Goal: Information Seeking & Learning: Learn about a topic

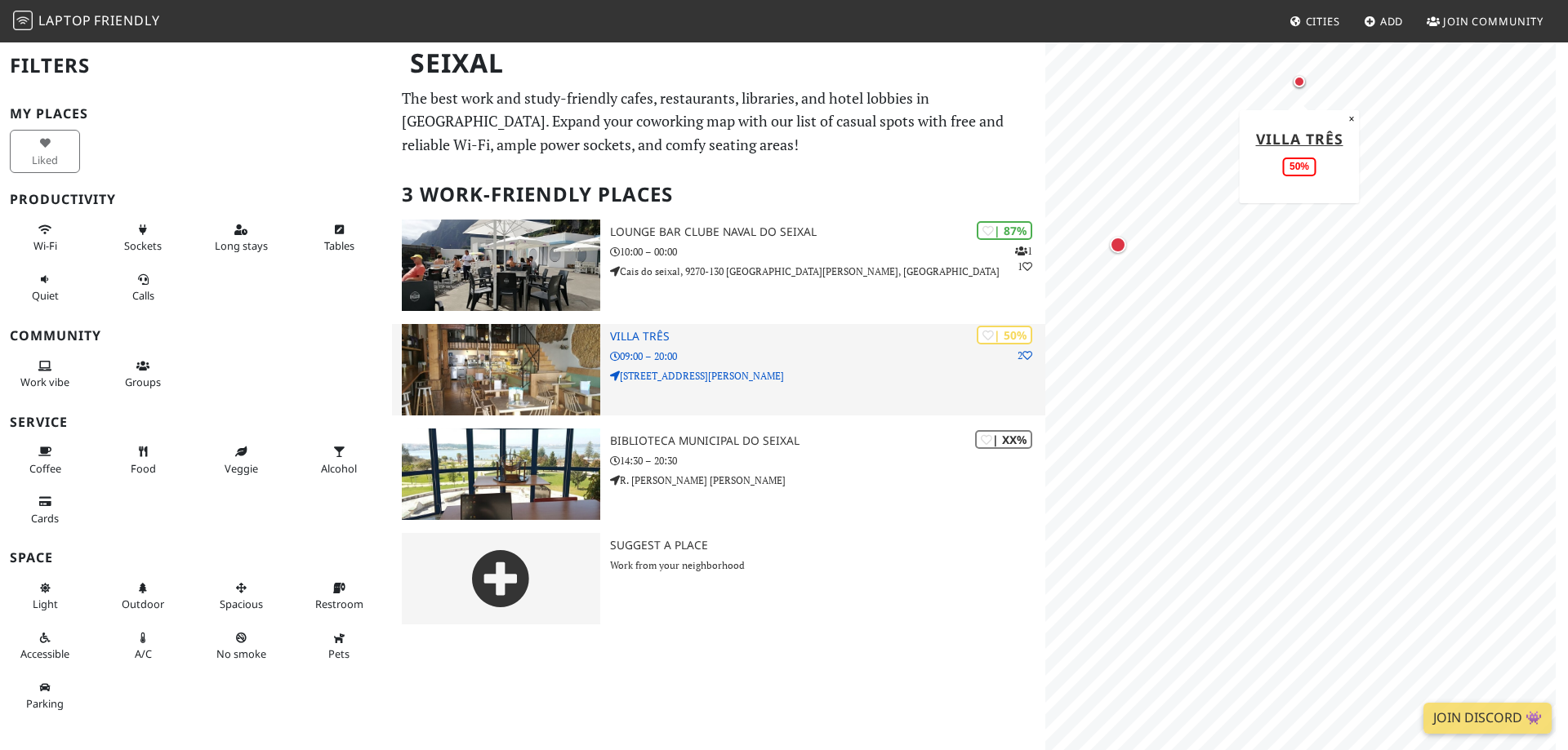
click at [630, 341] on h3 "Villa Três" at bounding box center [827, 336] width 436 height 14
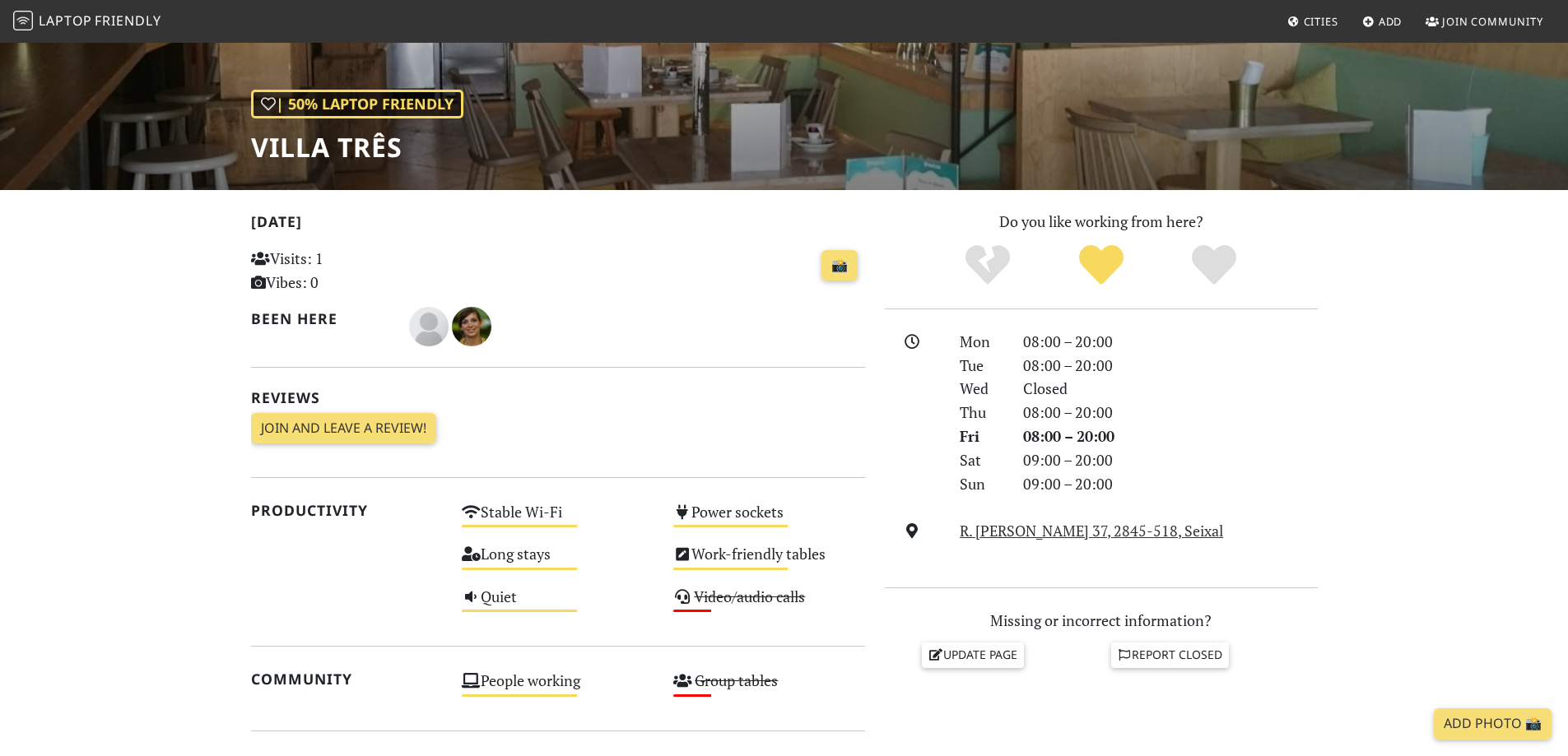
scroll to position [164, 0]
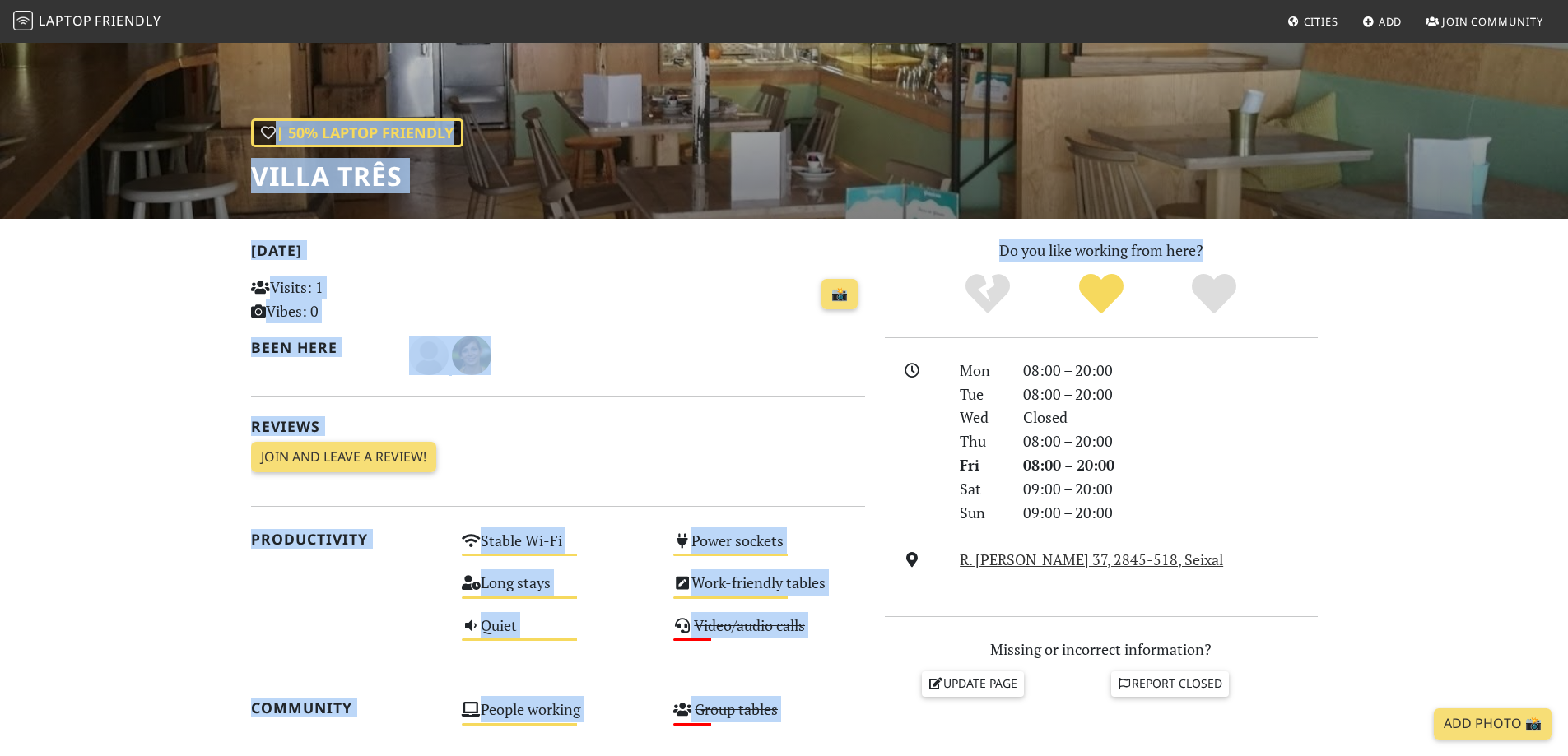
drag, startPoint x: 867, startPoint y: 143, endPoint x: 882, endPoint y: 289, distance: 146.8
click at [882, 289] on div "| 50% Laptop Friendly Villa Três Today Visits: 1 Vibes: 0 📸 Been here Reviews J…" at bounding box center [784, 562] width 1568 height 1371
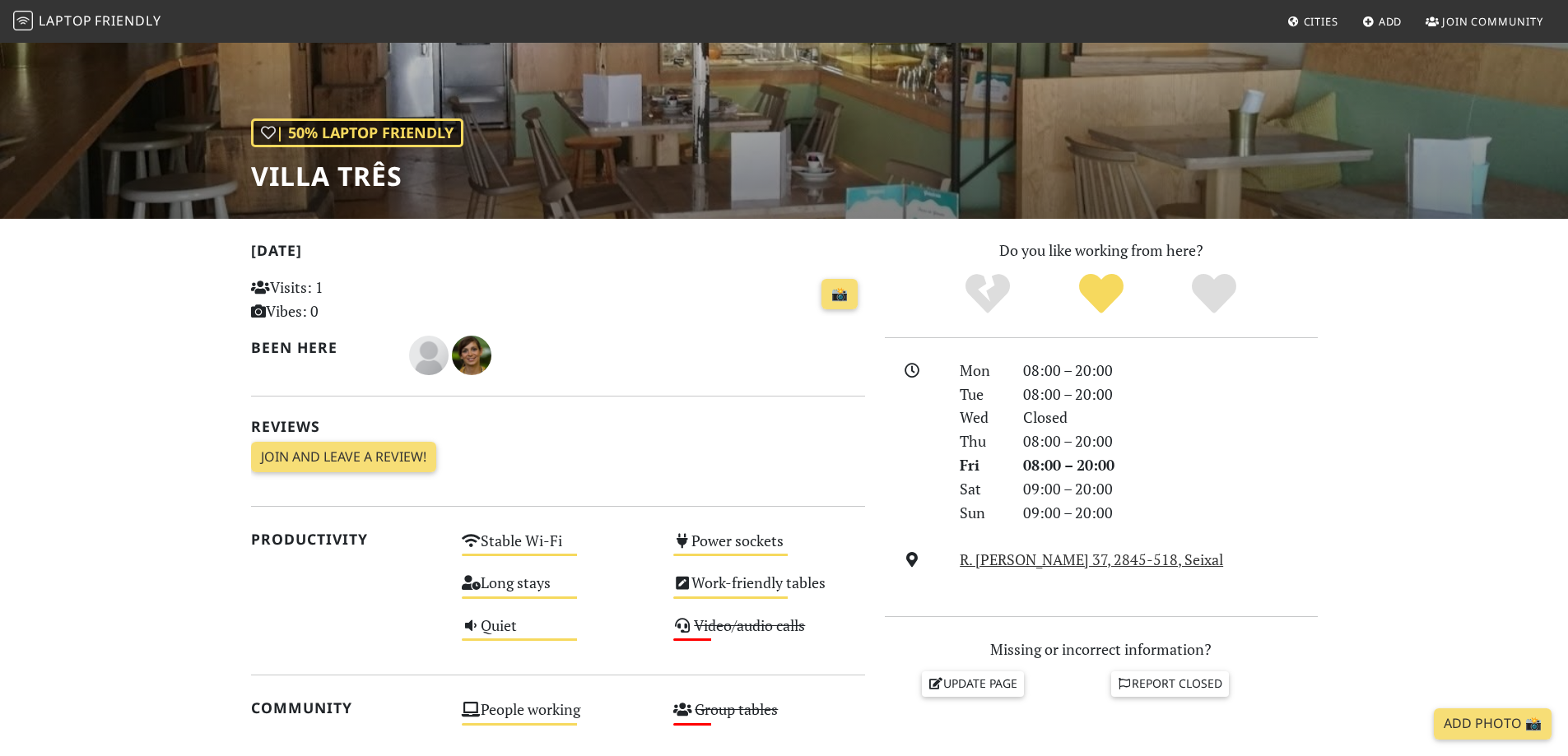
click at [1247, 487] on div "09:00 – 20:00" at bounding box center [1170, 489] width 315 height 23
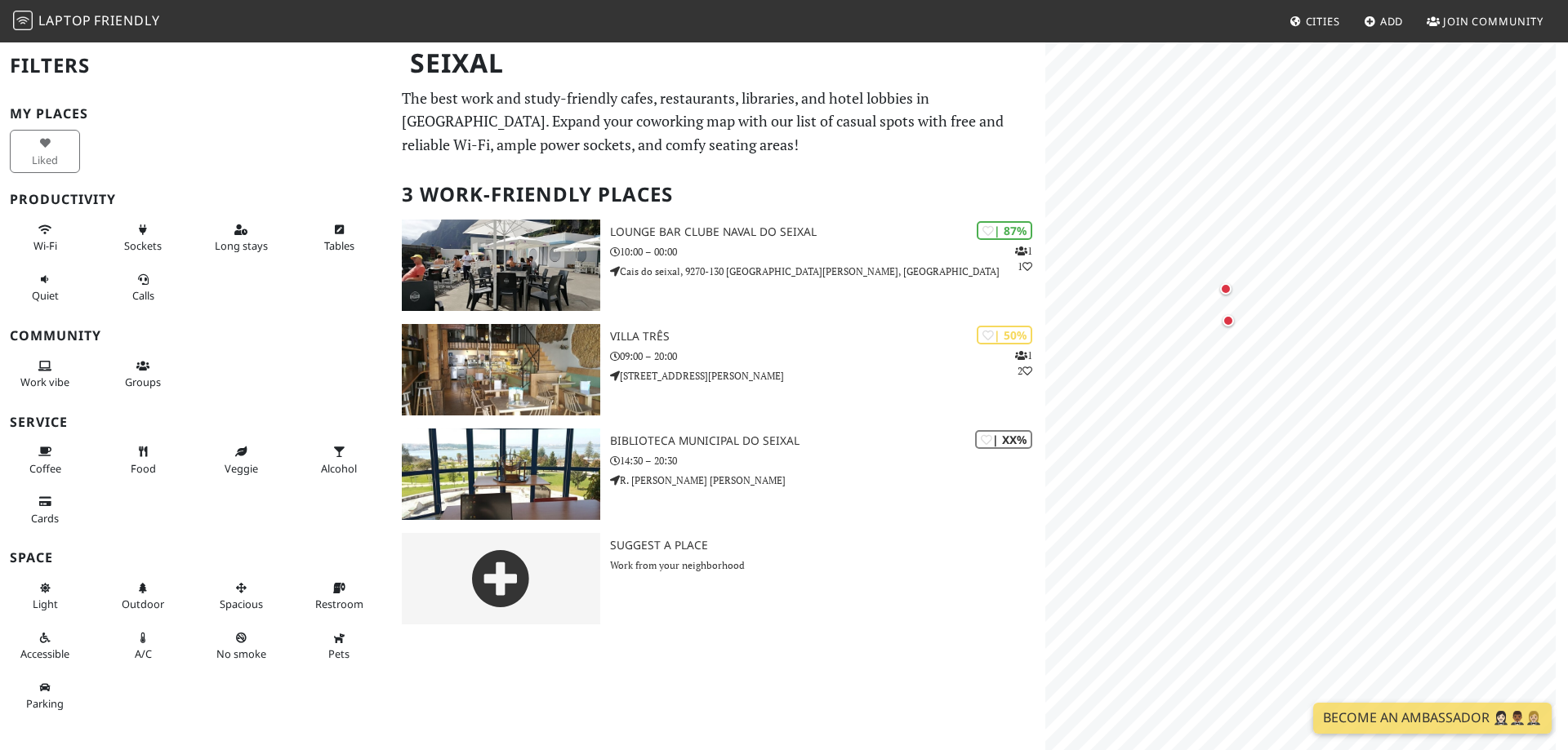
click at [124, 20] on span "Friendly" at bounding box center [127, 21] width 65 height 18
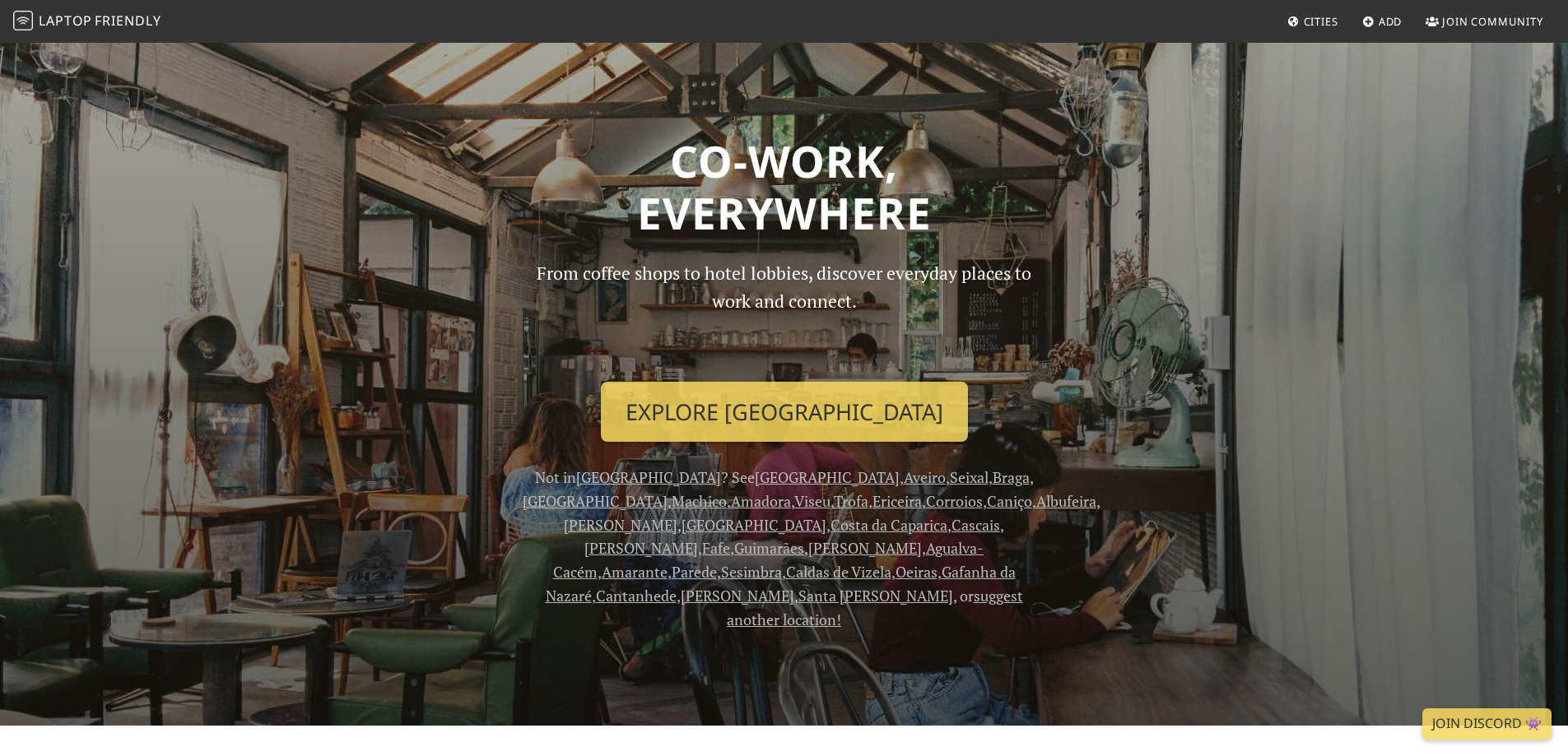
click at [1319, 20] on span "Cities" at bounding box center [1320, 22] width 34 height 15
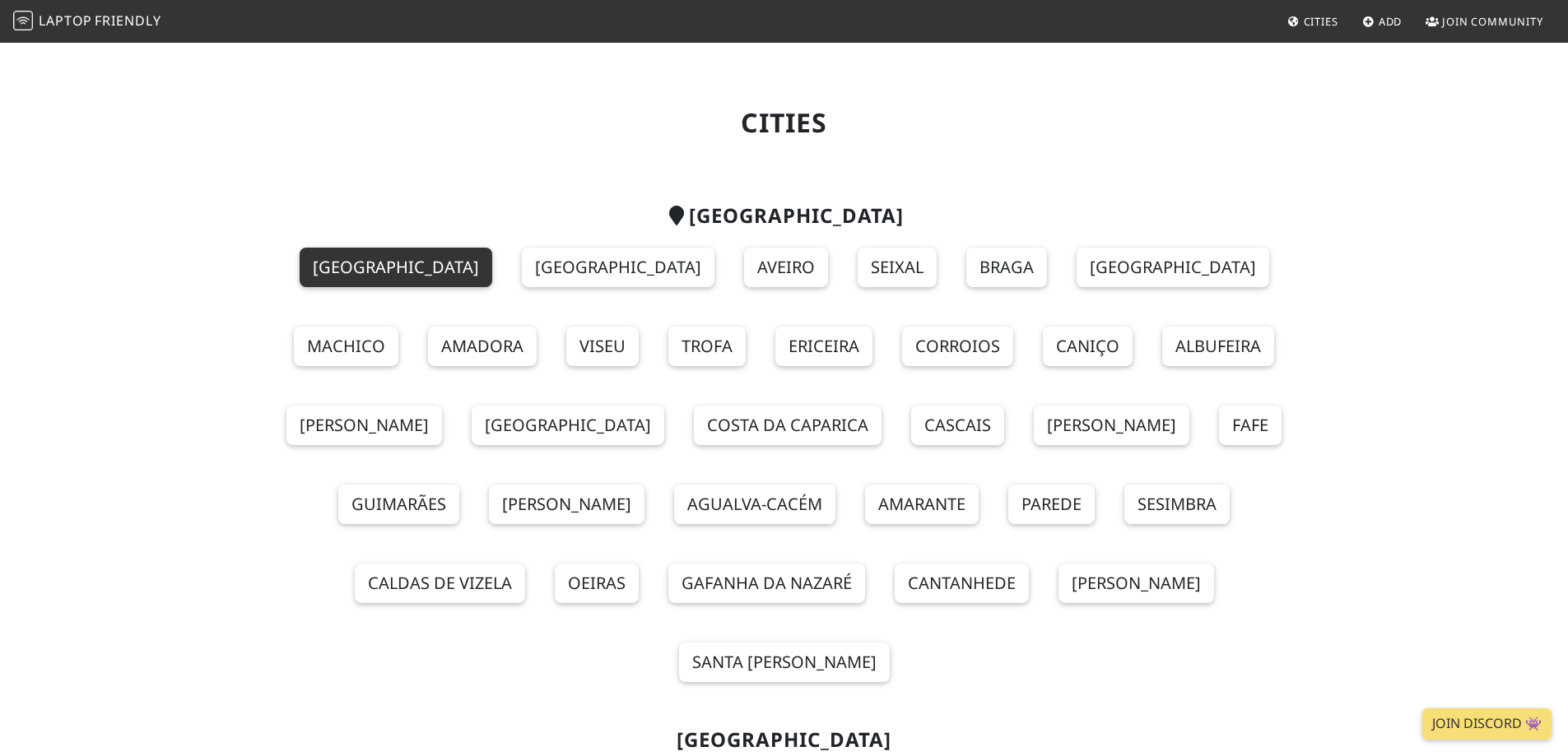
click at [334, 259] on link "[GEOGRAPHIC_DATA]" at bounding box center [395, 267] width 192 height 39
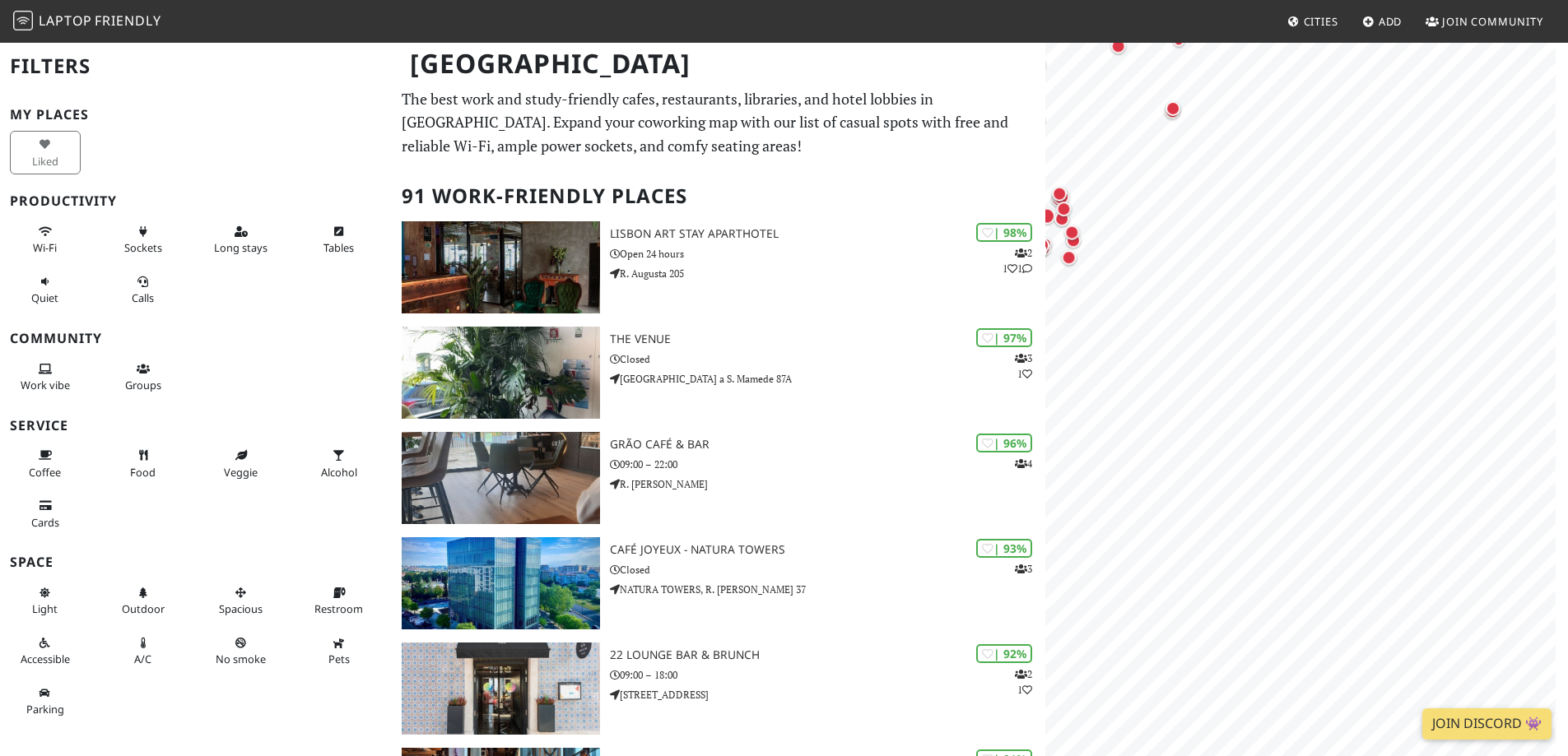
click at [1011, 0] on html "Laptop Friendly Cities Add Join Community Lisbon Filters My Places Liked Produc…" at bounding box center [784, 378] width 1568 height 756
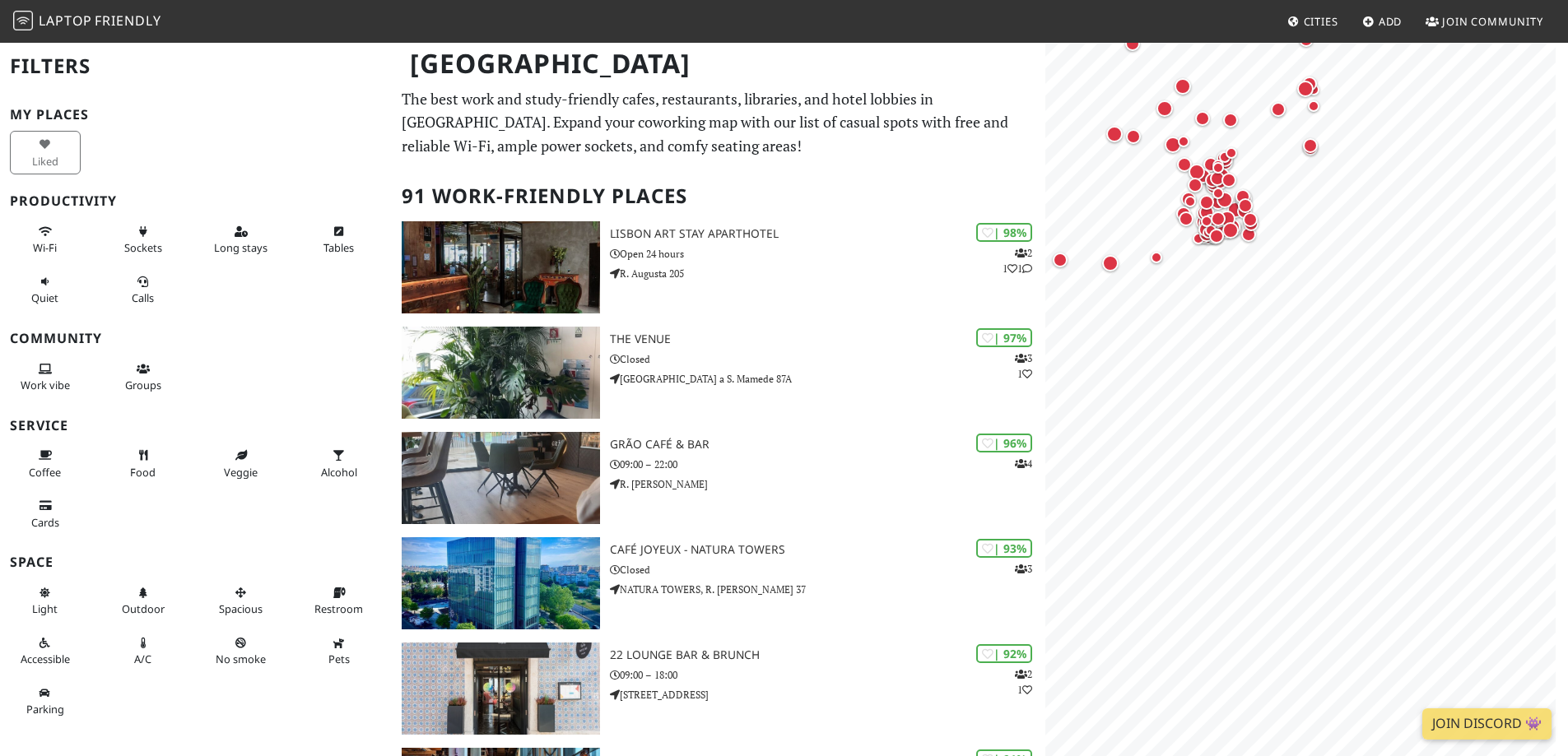
click at [20, 23] on img at bounding box center [24, 21] width 20 height 20
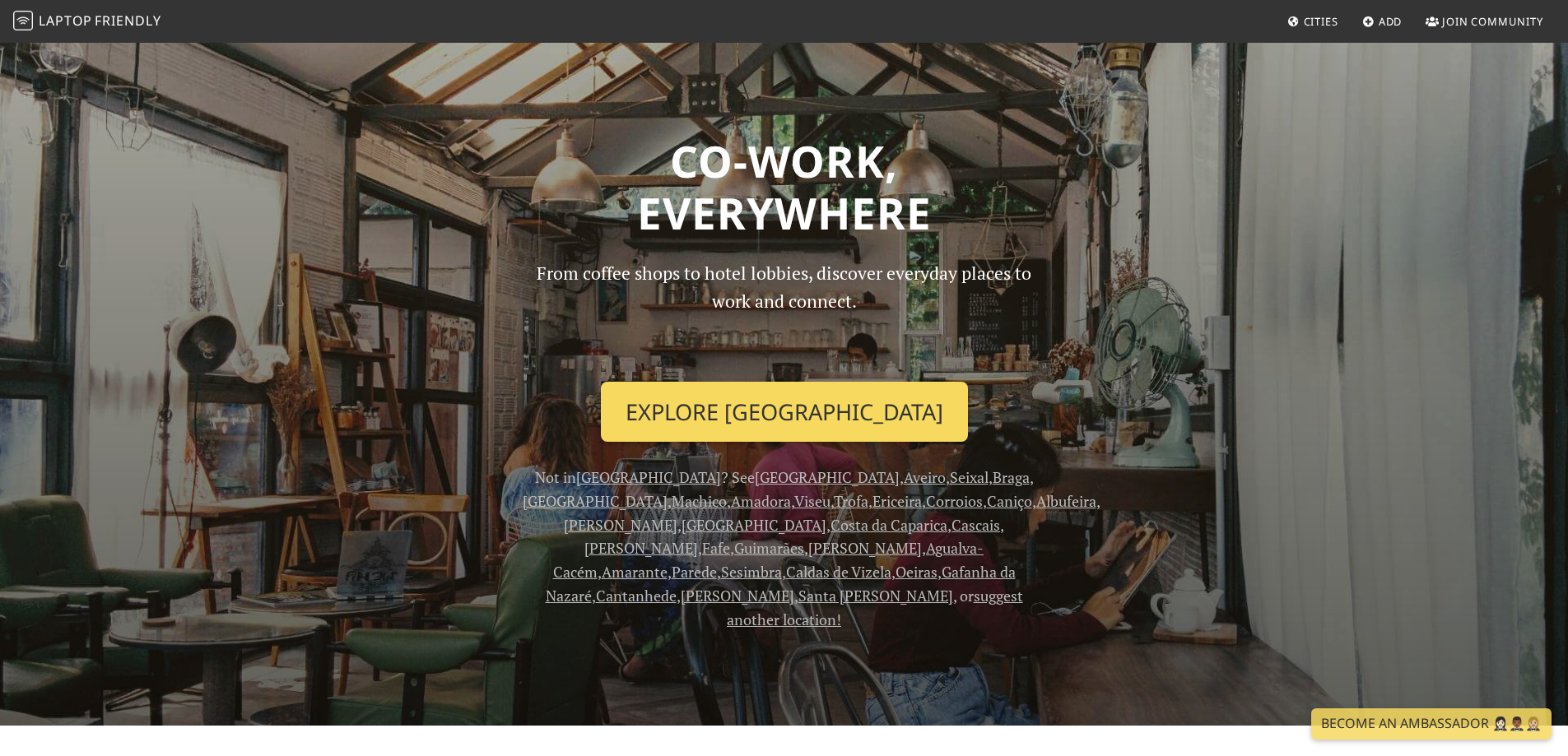
click at [844, 422] on link "Explore Lisbon" at bounding box center [784, 412] width 367 height 61
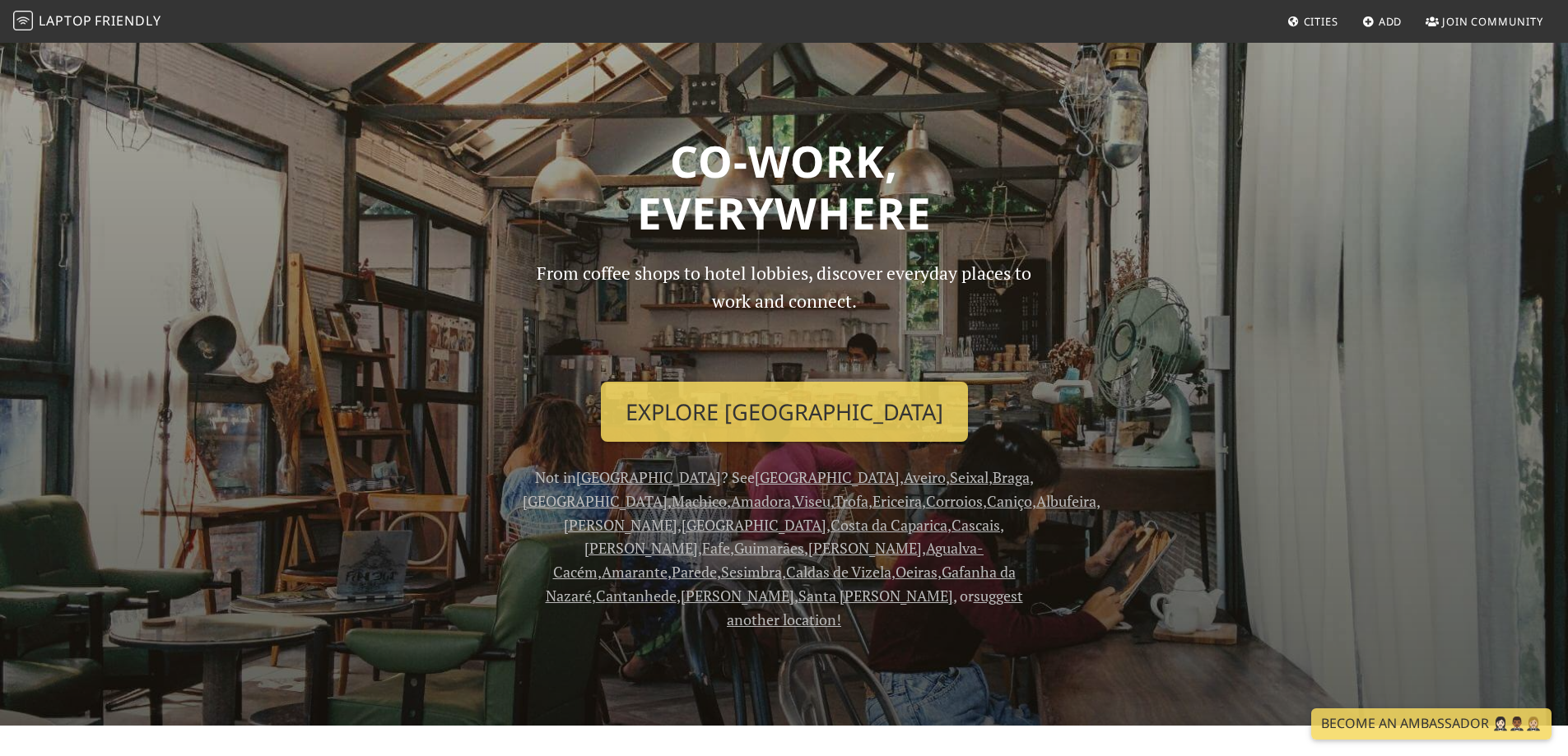
click at [926, 501] on link "Corroios" at bounding box center [954, 501] width 57 height 20
click at [1322, 13] on link "Cities" at bounding box center [1313, 21] width 64 height 29
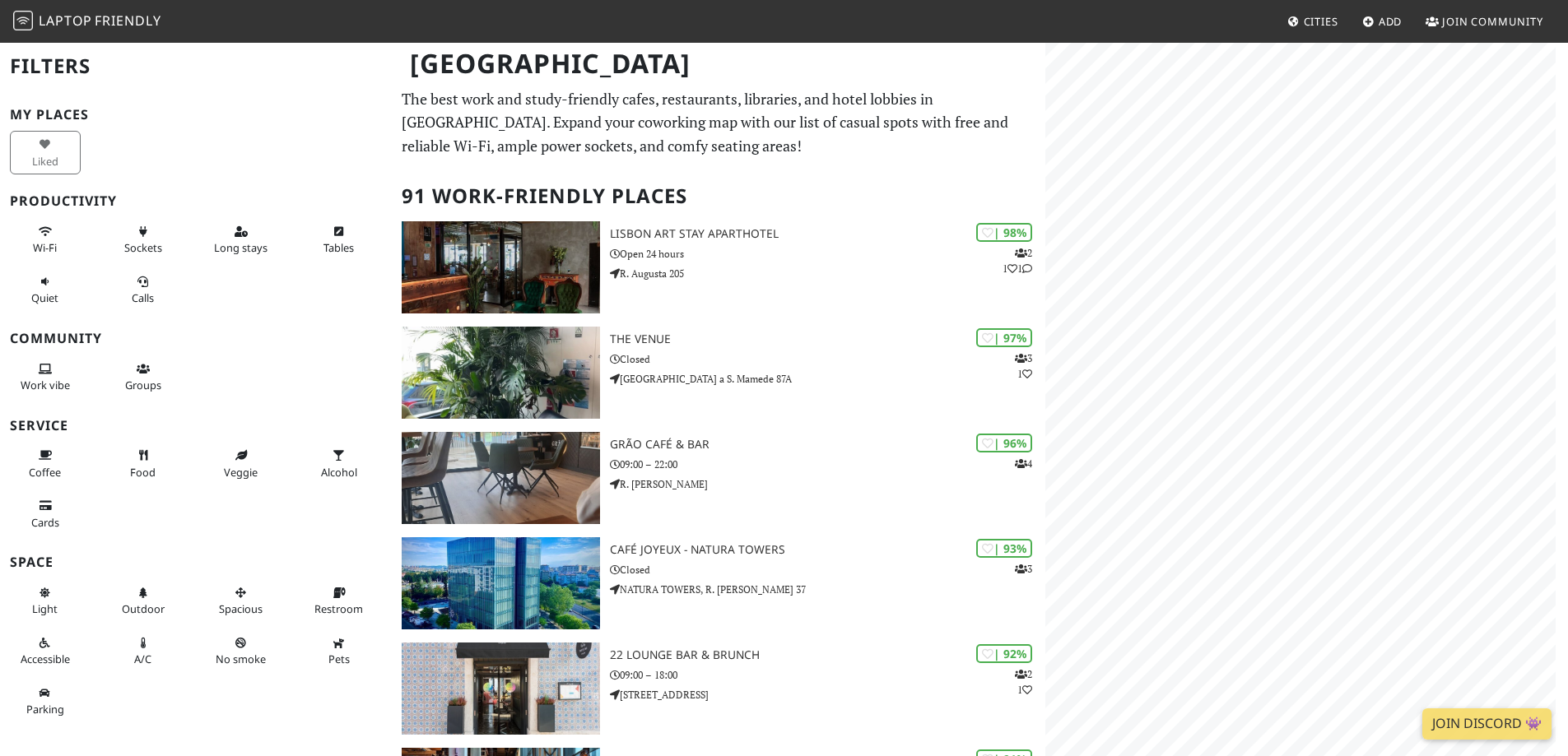
click at [771, 0] on html "Laptop Friendly Cities Add Join Community Lisbon Filters My Places Liked Produc…" at bounding box center [784, 378] width 1568 height 756
